Goal: Find specific page/section: Find specific page/section

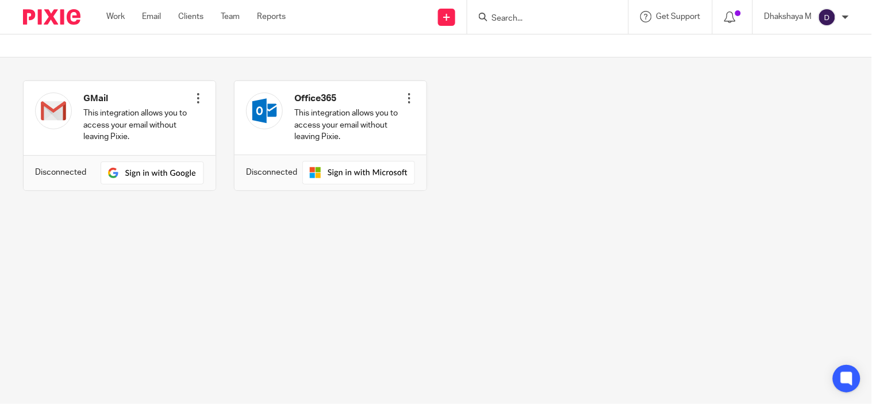
click at [524, 15] on input "Search" at bounding box center [541, 19] width 103 height 10
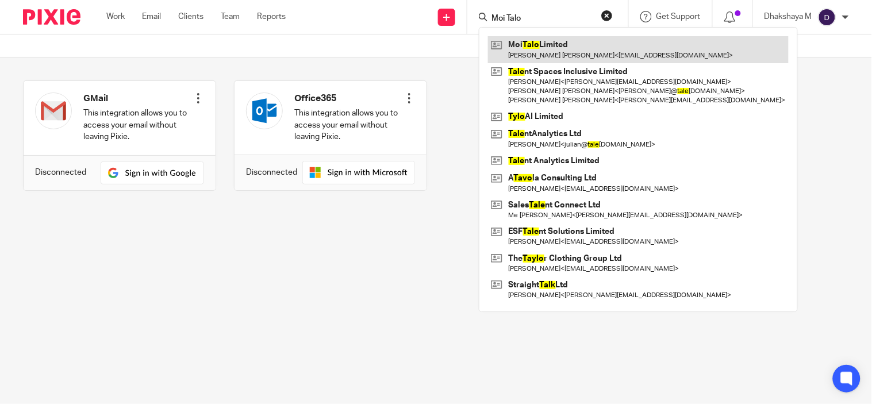
type input "Moi Talo"
click at [555, 48] on link at bounding box center [638, 49] width 301 height 26
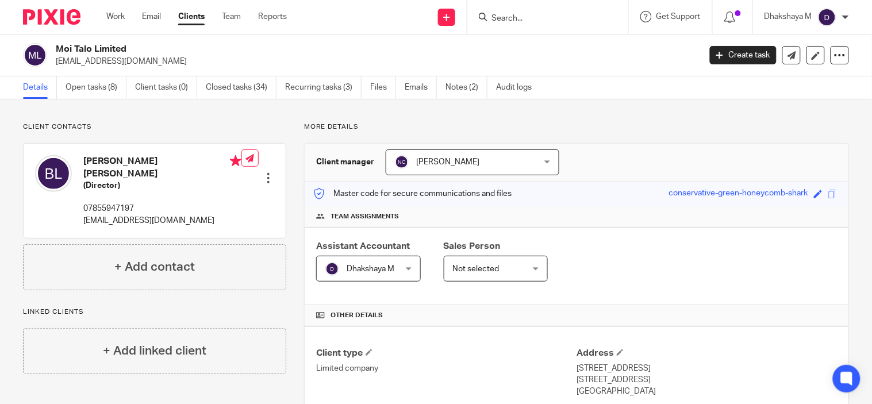
click at [535, 10] on form at bounding box center [551, 17] width 122 height 14
click at [535, 14] on input "Search" at bounding box center [541, 19] width 103 height 10
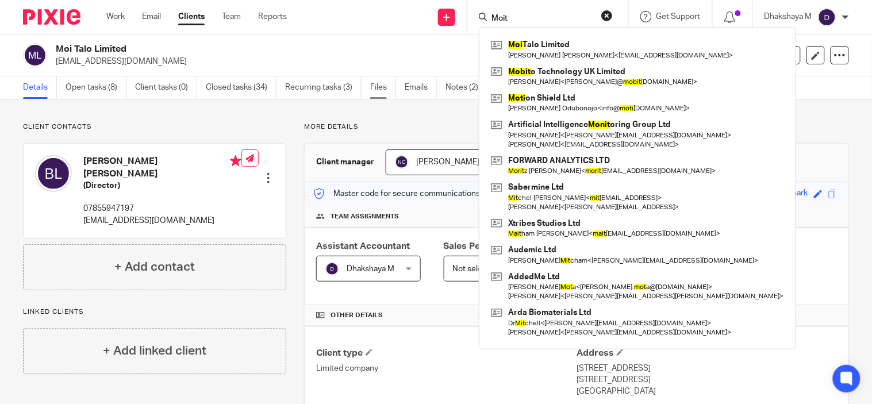
type input "Moit"
click at [393, 81] on link "Files" at bounding box center [383, 87] width 26 height 22
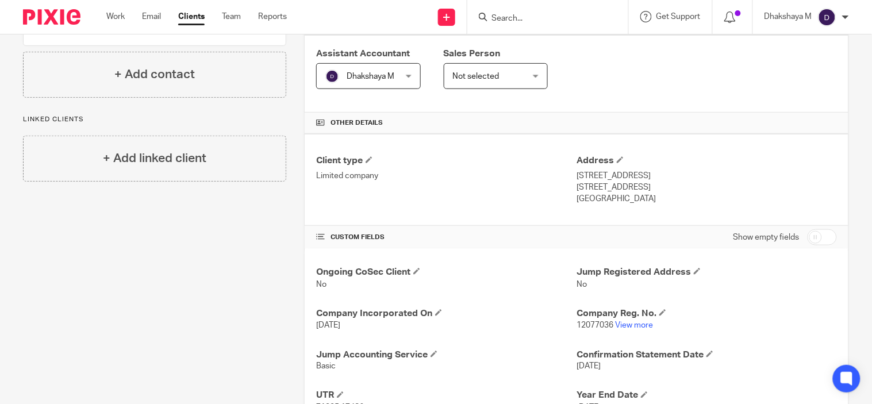
scroll to position [193, 0]
click at [637, 329] on link "View more" at bounding box center [634, 325] width 38 height 8
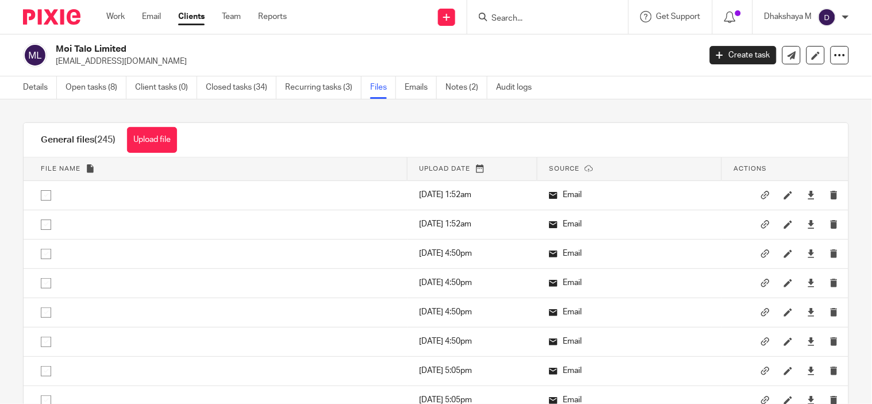
click at [525, 15] on input "Search" at bounding box center [541, 19] width 103 height 10
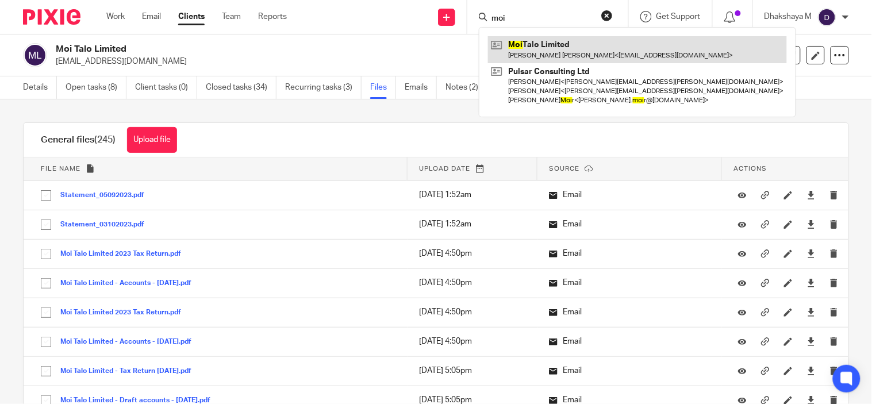
type input "moi"
click at [525, 47] on link at bounding box center [637, 49] width 299 height 26
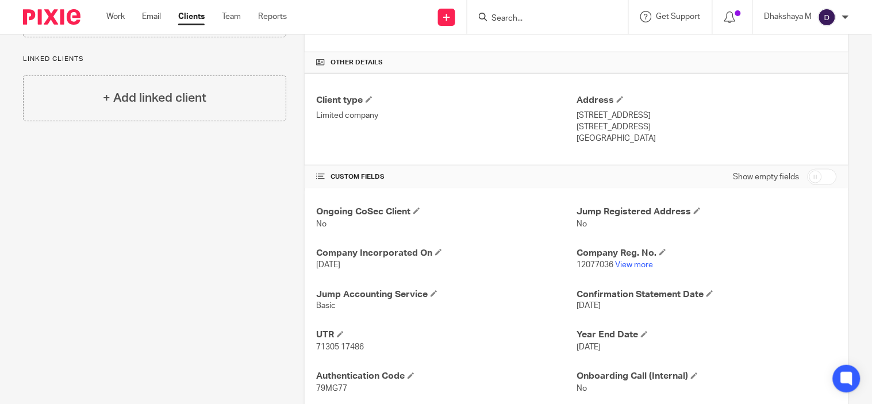
scroll to position [320, 0]
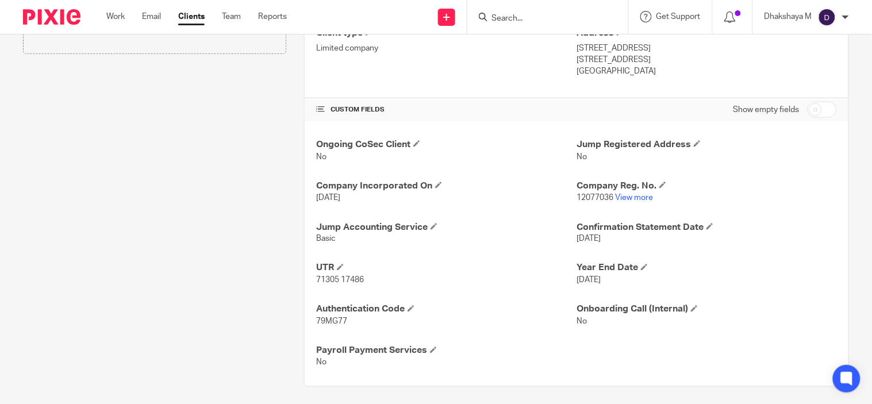
click at [312, 282] on div "Ongoing CoSec Client No Jump Registered Address No Company Incorporated On 1 Ju…" at bounding box center [577, 253] width 544 height 265
